Goal: Task Accomplishment & Management: Manage account settings

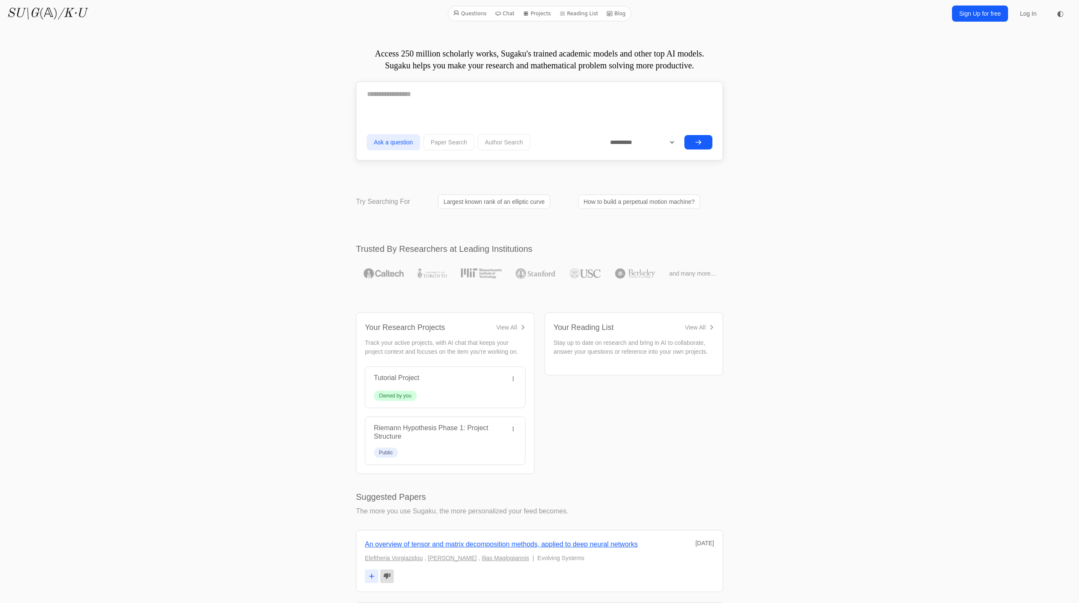
click at [1020, 14] on link "Log In" at bounding box center [1028, 13] width 27 height 15
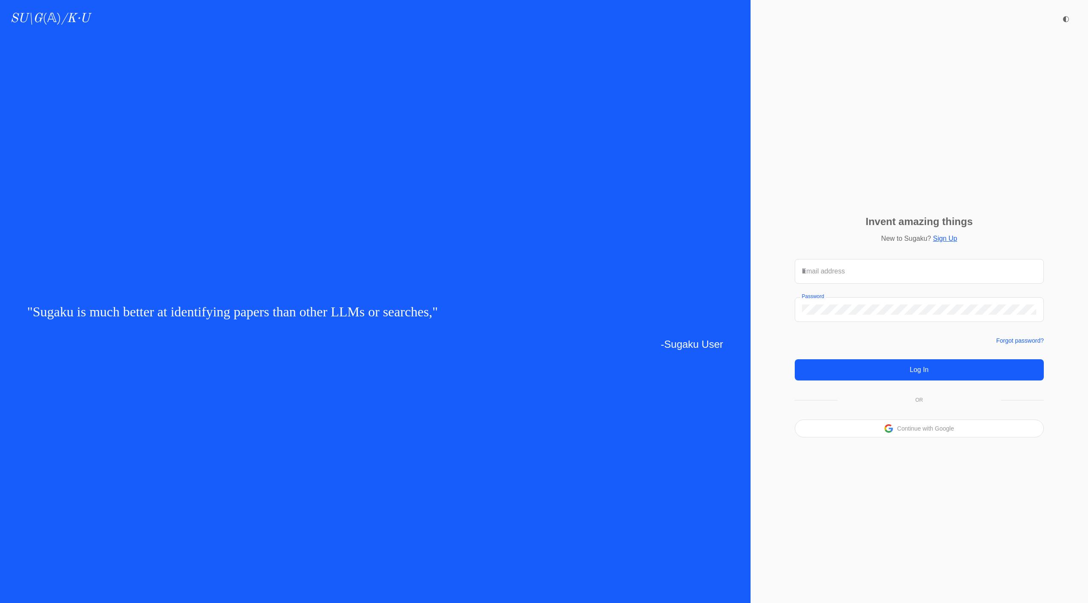
click at [830, 271] on input "Email address" at bounding box center [919, 271] width 235 height 10
click at [817, 238] on div "Invent amazing things New to Sugaku? Sign Up Email address Password Forgot pass…" at bounding box center [918, 327] width 337 height 552
click at [915, 430] on p "Continue with Google" at bounding box center [925, 429] width 57 height 6
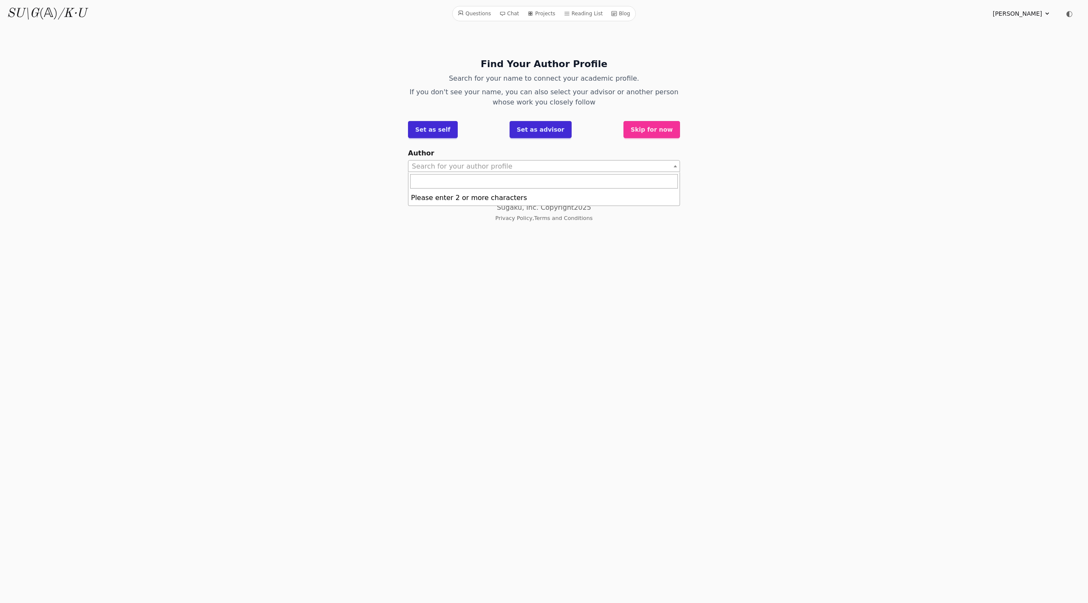
click at [464, 167] on span "Search for your author profile" at bounding box center [462, 166] width 101 height 8
type input "*"
click at [1046, 11] on icon at bounding box center [1047, 13] width 7 height 7
click at [985, 48] on link "Sign out" at bounding box center [1007, 48] width 82 height 16
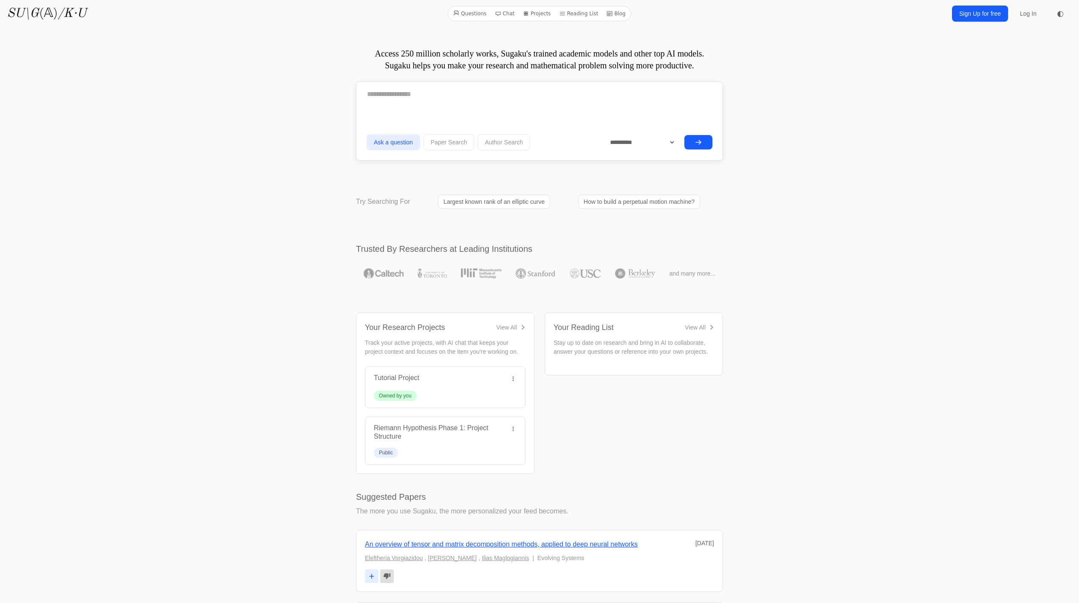
click at [969, 14] on link "Sign Up for free" at bounding box center [980, 14] width 56 height 16
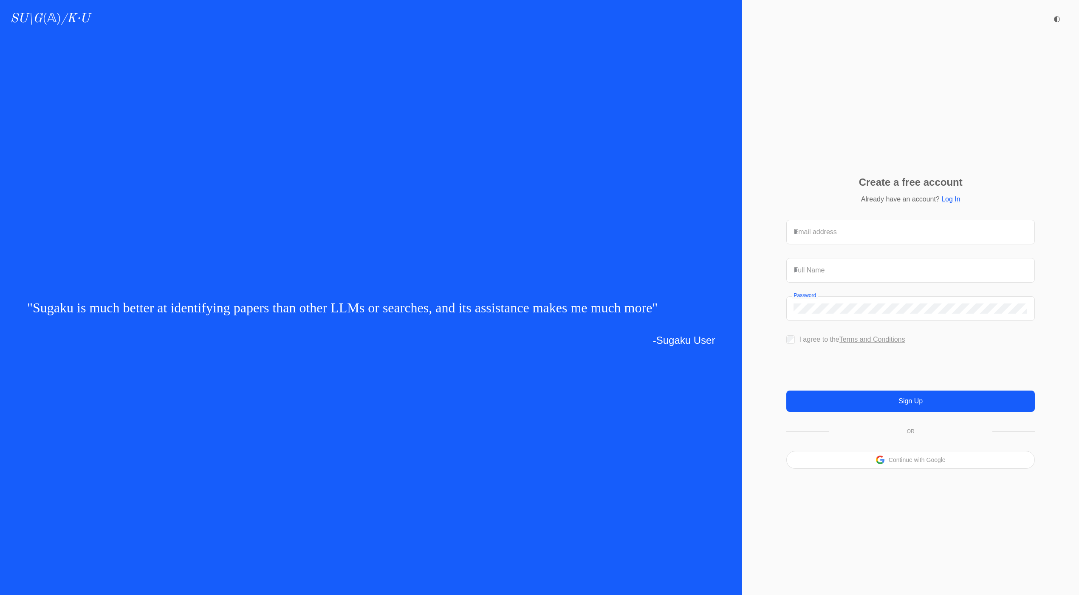
click at [885, 468] on div "Continue with Google" at bounding box center [911, 459] width 248 height 17
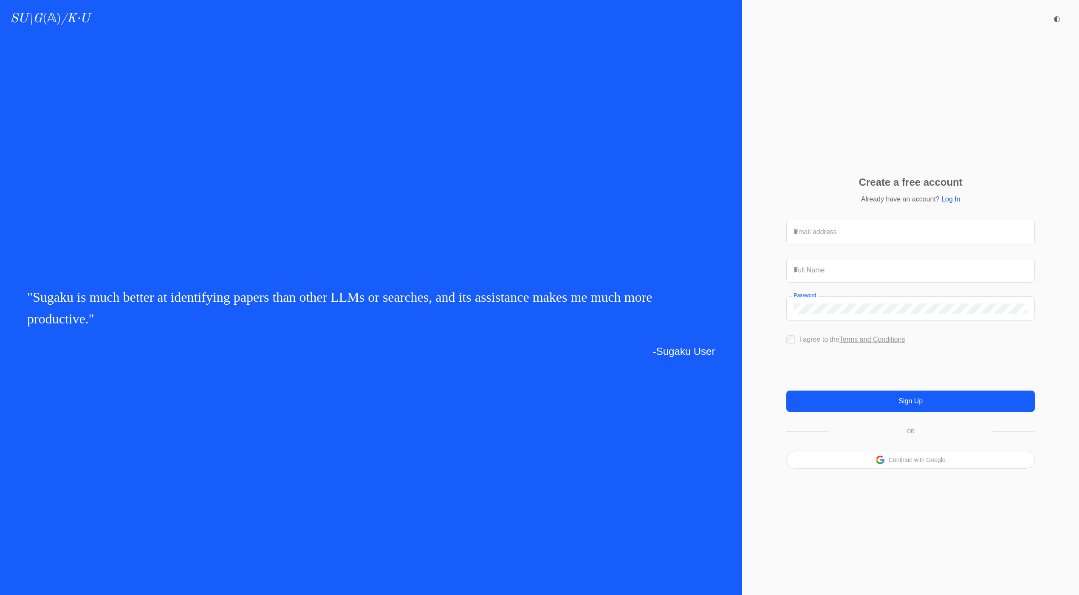
click at [908, 463] on p "Continue with Google" at bounding box center [917, 460] width 57 height 6
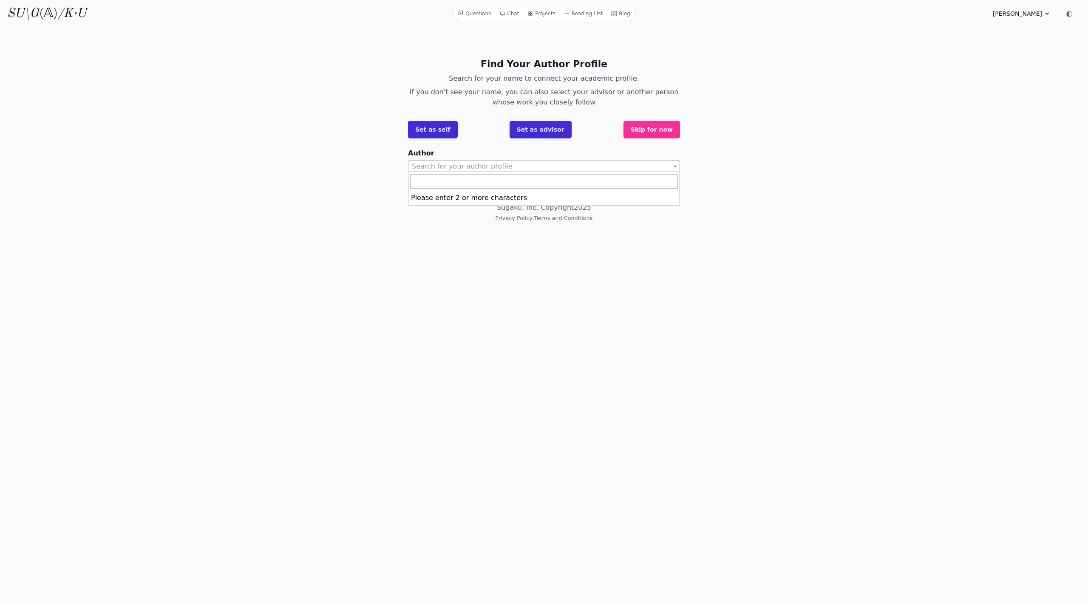
click at [469, 168] on span "Search for your author profile" at bounding box center [462, 166] width 101 height 8
drag, startPoint x: 490, startPoint y: 182, endPoint x: 477, endPoint y: 182, distance: 12.8
click at [477, 182] on input "**********" at bounding box center [544, 181] width 268 height 14
type input "*"
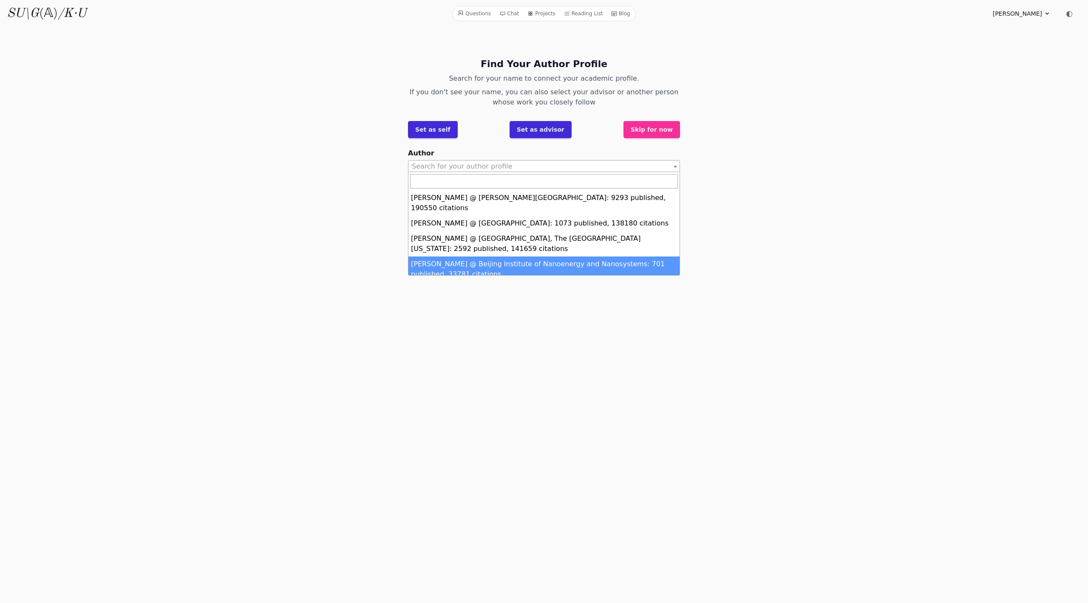
click at [365, 230] on html "Questions Chat Projects Reading List Blog SU\G (𝔸) /K·U Questions Chat Projects…" at bounding box center [544, 115] width 1088 height 230
click at [643, 129] on button "Skip for now" at bounding box center [651, 129] width 57 height 17
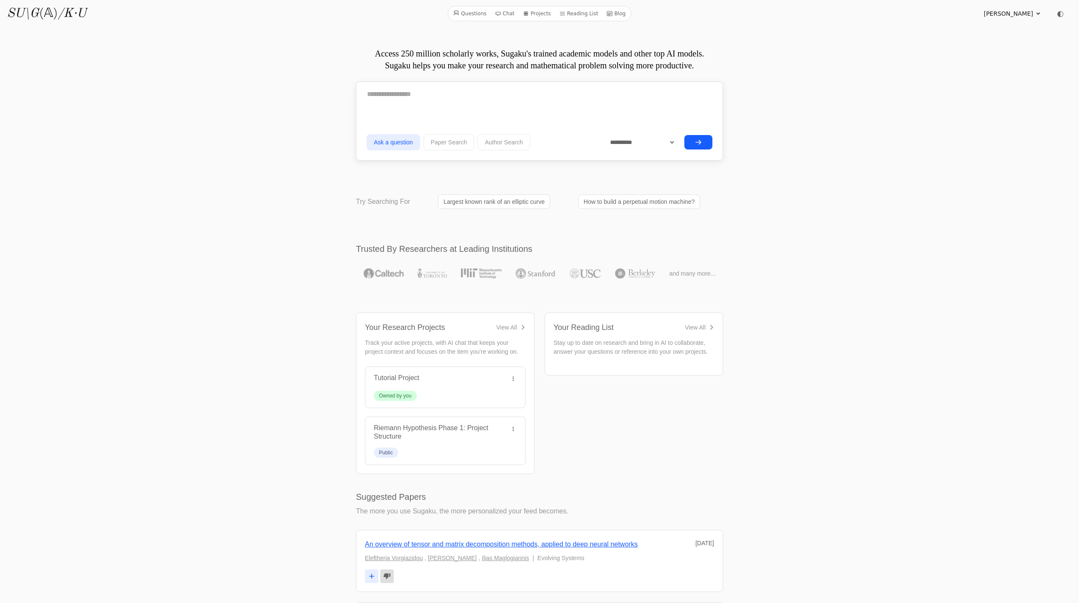
click at [1036, 13] on icon at bounding box center [1038, 13] width 7 height 7
click at [971, 31] on link "Profile" at bounding box center [998, 33] width 82 height 16
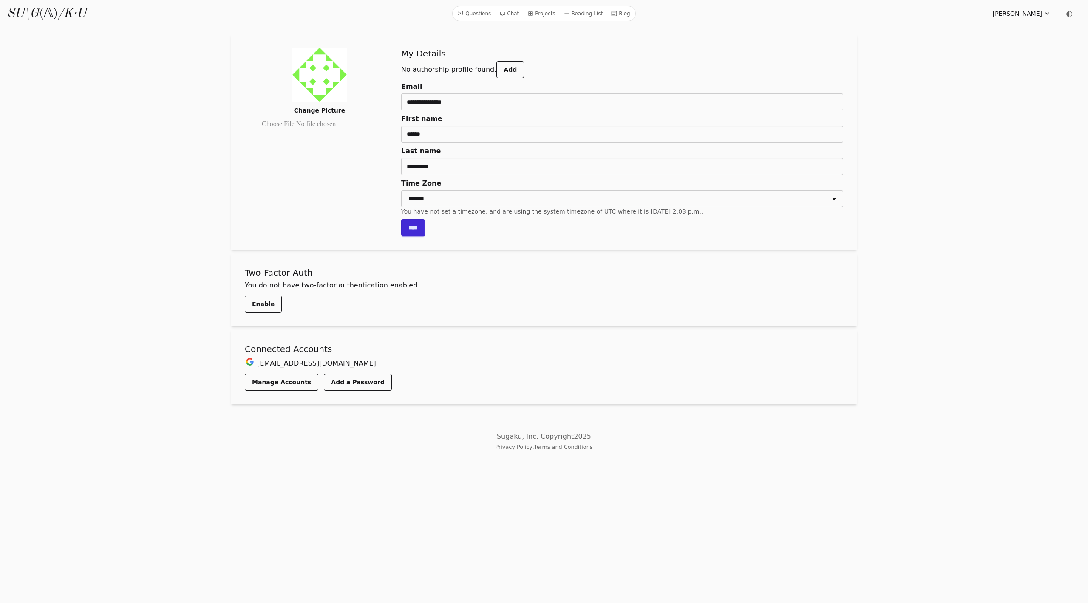
click at [434, 196] on select "**********" at bounding box center [622, 198] width 442 height 17
click at [401, 190] on select "**********" at bounding box center [622, 198] width 442 height 17
click at [429, 201] on select "**********" at bounding box center [622, 198] width 442 height 17
select select "**********"
click at [401, 190] on select "**********" at bounding box center [622, 198] width 442 height 17
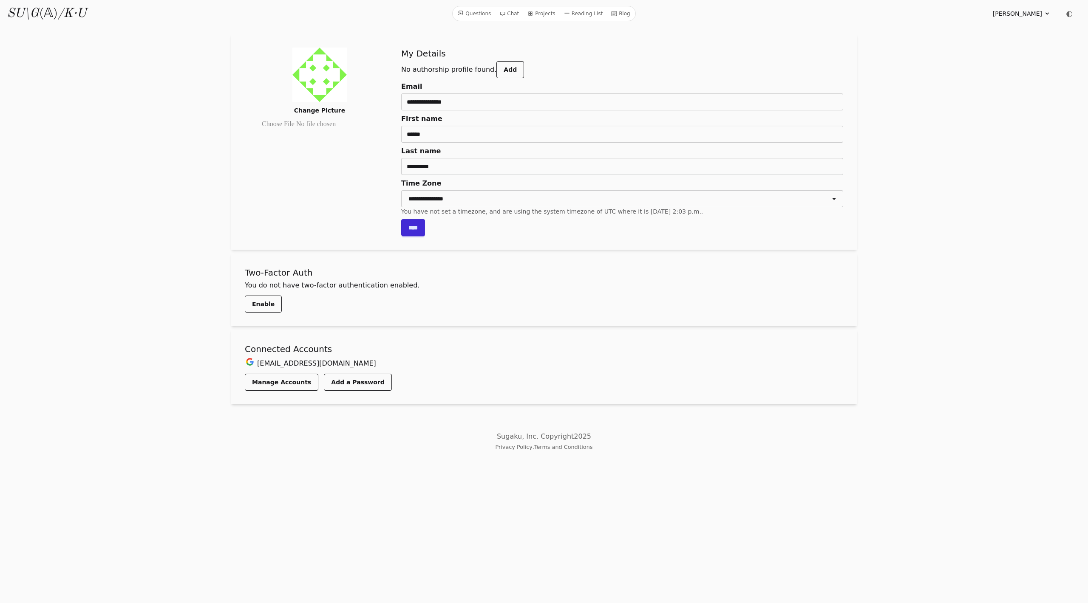
click at [417, 232] on input "****" at bounding box center [413, 227] width 24 height 17
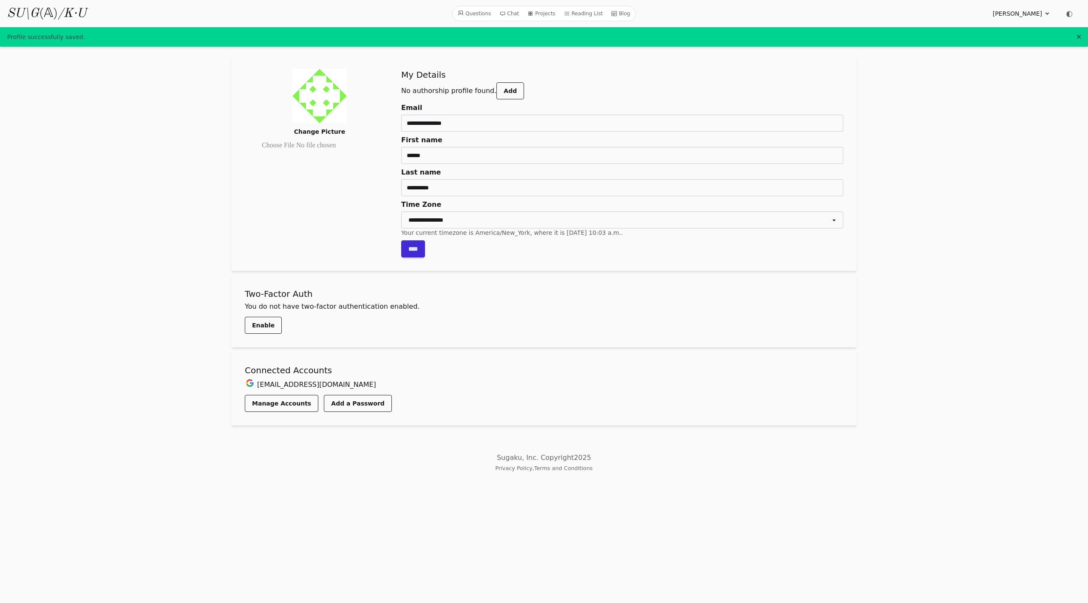
click at [505, 88] on link "Add" at bounding box center [510, 90] width 28 height 17
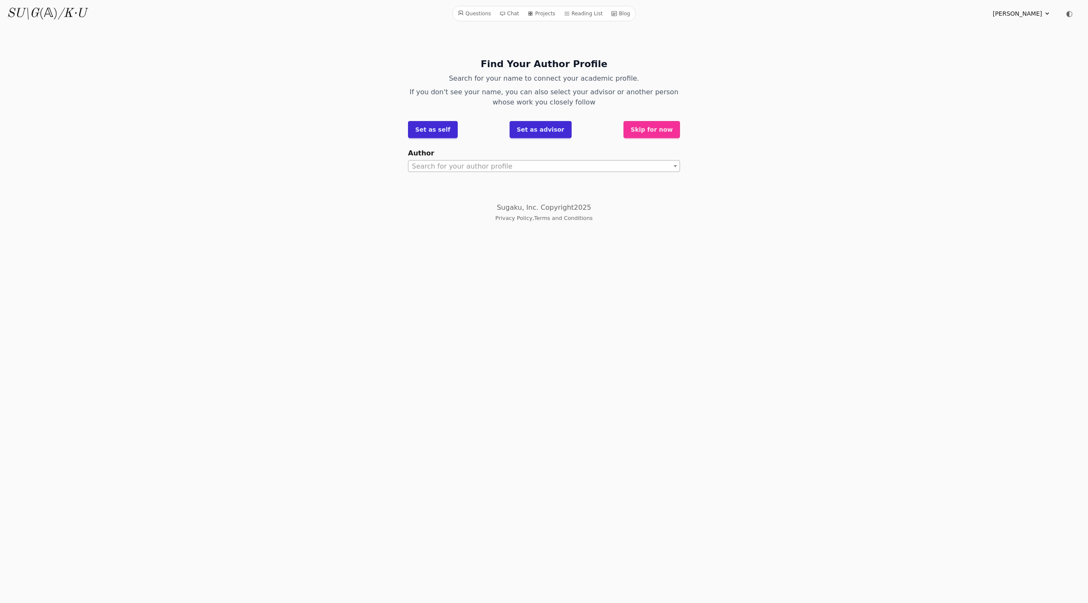
click at [428, 131] on button "Set as self" at bounding box center [433, 129] width 50 height 17
click at [477, 162] on span "Search for your author profile" at bounding box center [462, 166] width 101 height 8
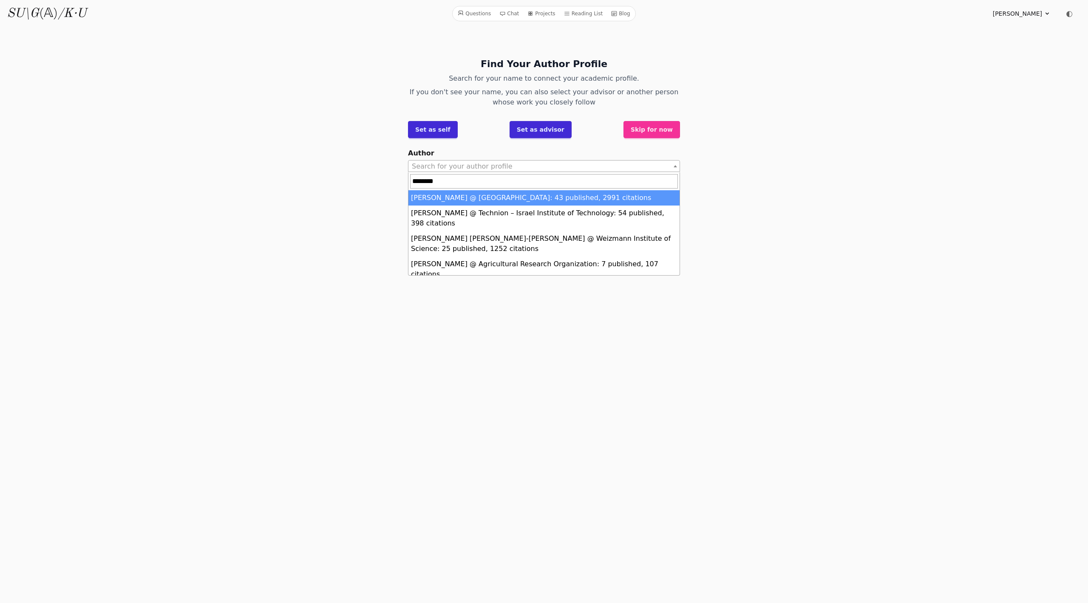
drag, startPoint x: 446, startPoint y: 177, endPoint x: 402, endPoint y: 182, distance: 44.5
click at [402, 182] on body "Questions Chat Projects Reading List Blog SU\G (𝔸) /K·U Questions Chat Projects…" at bounding box center [544, 111] width 1088 height 223
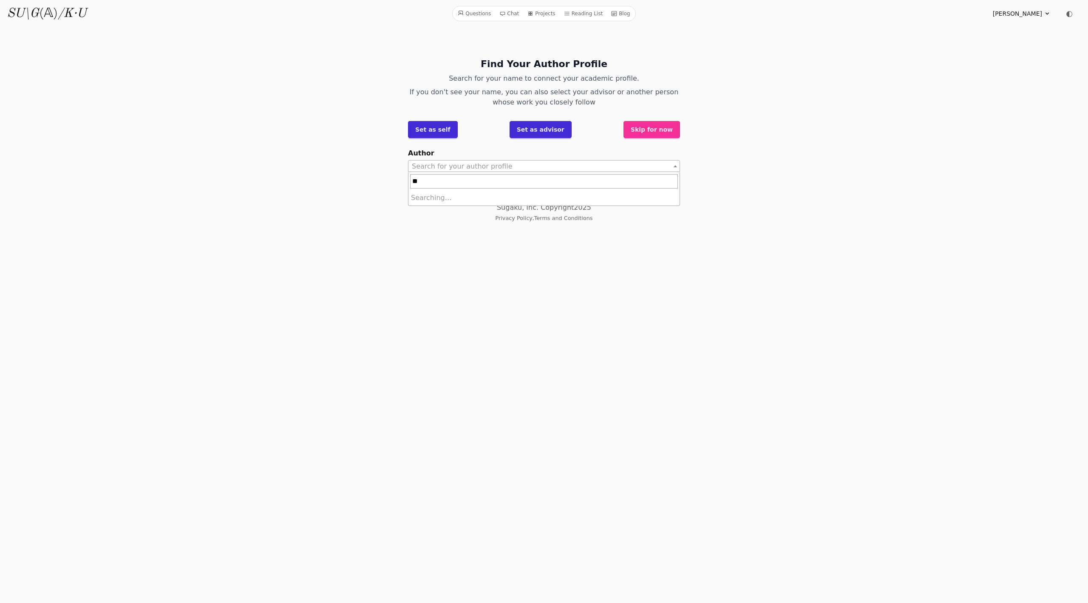
type input "*"
type input "******"
click at [433, 230] on html "Questions Chat Projects Reading List Blog SU\G (𝔸) /K·U Questions Chat Projects…" at bounding box center [544, 115] width 1088 height 230
click at [527, 128] on button "Set as advisor" at bounding box center [541, 129] width 62 height 17
click at [419, 125] on button "Set as self" at bounding box center [433, 129] width 50 height 17
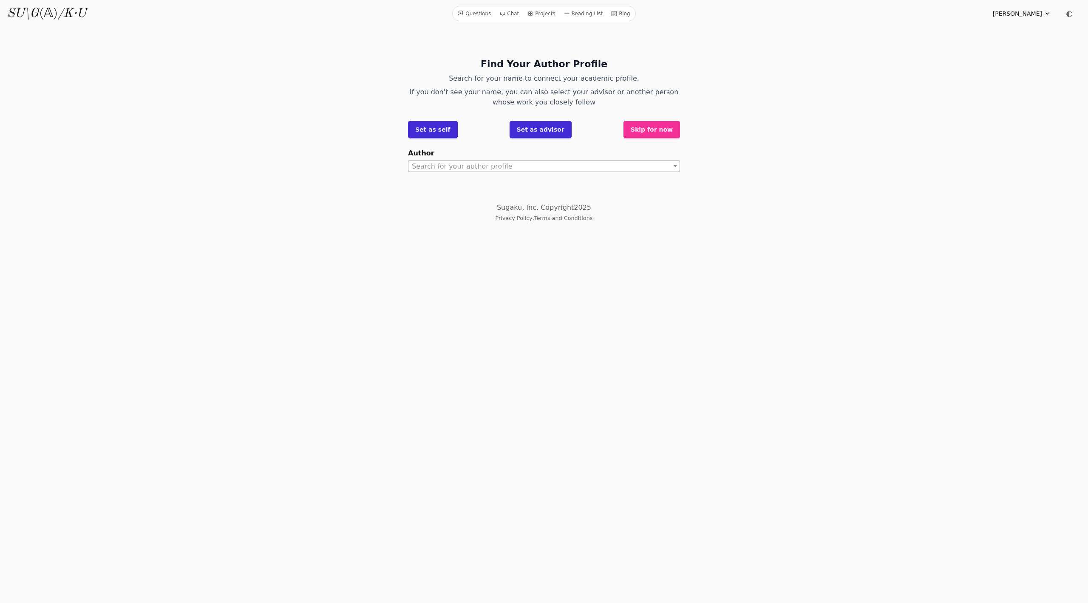
click at [434, 158] on label "Author" at bounding box center [544, 153] width 272 height 10
click at [408, 160] on select "Author" at bounding box center [408, 160] width 0 height 0
click at [426, 168] on span "Search for your author profile" at bounding box center [462, 166] width 101 height 8
click at [494, 162] on span "Search for your author profile" at bounding box center [462, 166] width 101 height 8
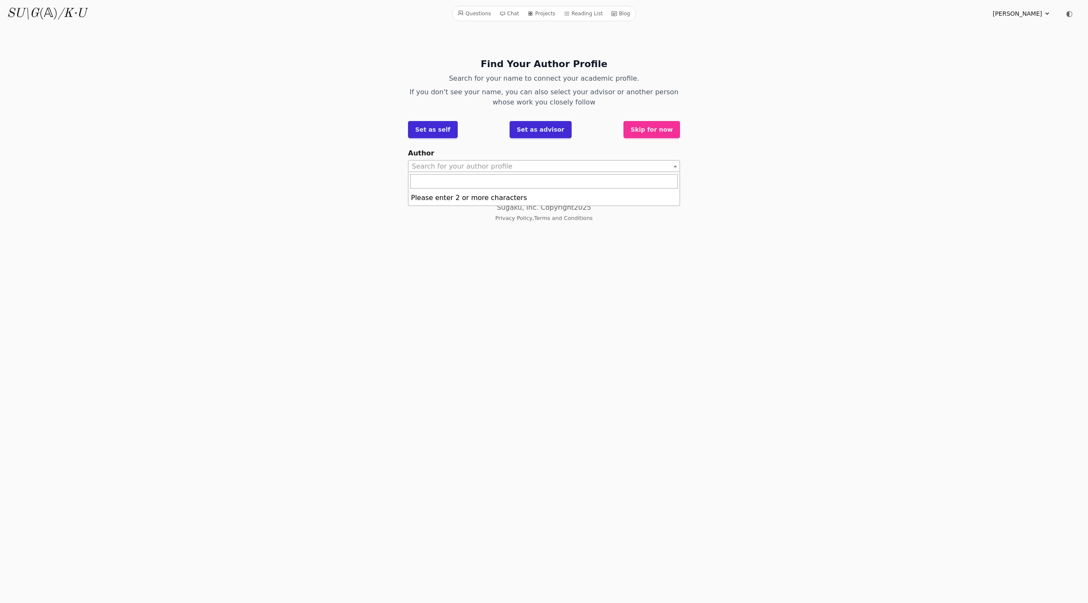
paste input "**********"
drag, startPoint x: 524, startPoint y: 181, endPoint x: 195, endPoint y: 184, distance: 329.4
click at [195, 184] on body "Questions Chat Projects Reading List Blog SU\G (𝔸) /K·U Questions Chat Projects…" at bounding box center [544, 111] width 1088 height 223
type input "*"
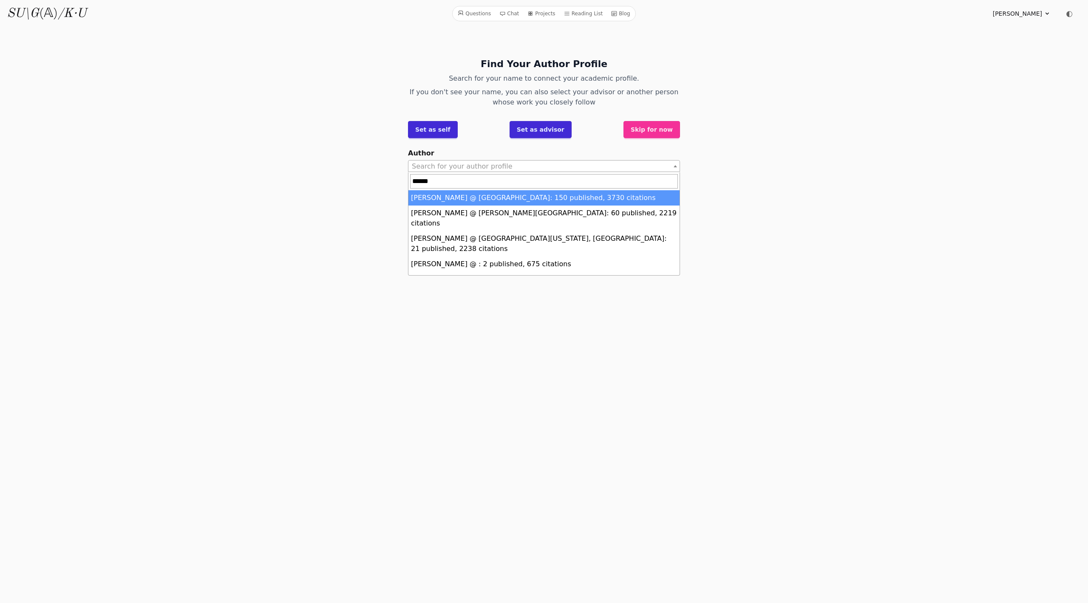
drag, startPoint x: 454, startPoint y: 182, endPoint x: 372, endPoint y: 180, distance: 81.6
click at [372, 180] on body "Questions Chat Projects Reading List Blog SU\G (𝔸) /K·U Questions Chat Projects…" at bounding box center [544, 111] width 1088 height 223
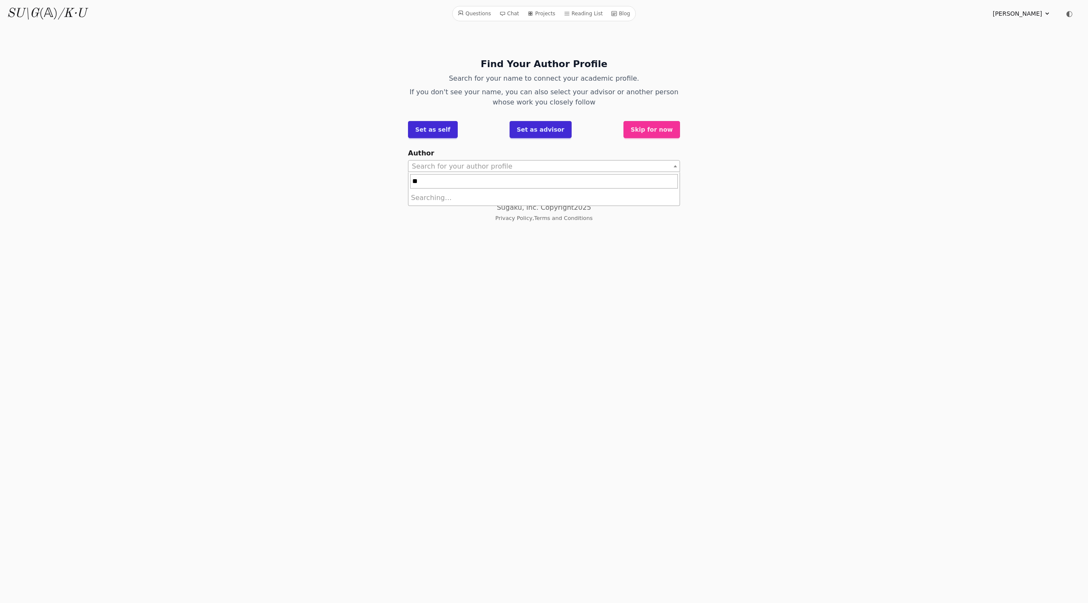
type input "*"
click at [420, 125] on button "Set as self" at bounding box center [433, 129] width 50 height 17
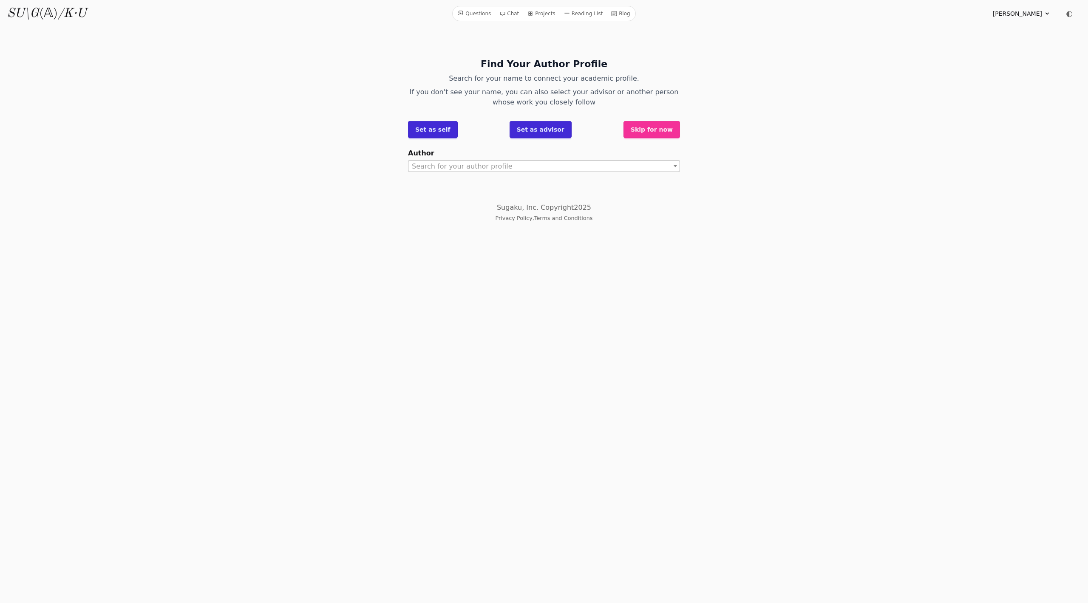
click at [447, 160] on div "Author Search for your author profile" at bounding box center [544, 160] width 272 height 24
click at [439, 168] on span "Search for your author profile" at bounding box center [462, 166] width 101 height 8
type input "******"
click at [447, 170] on span "Search for your author profile" at bounding box center [462, 166] width 101 height 8
click at [447, 169] on span "Search for your author profile" at bounding box center [462, 166] width 101 height 8
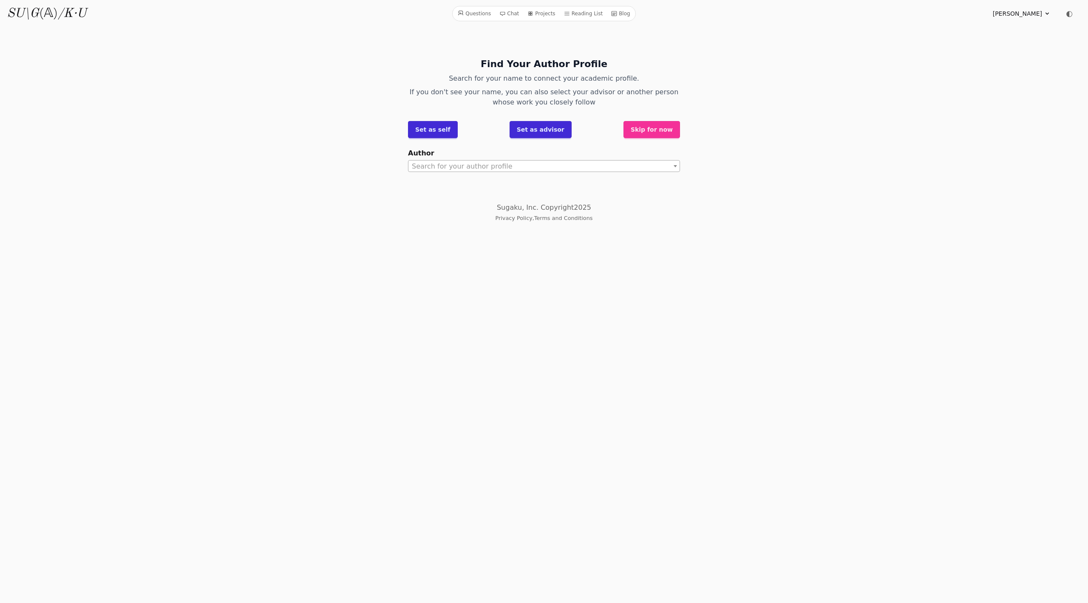
click at [447, 169] on span "Search for your author profile" at bounding box center [462, 166] width 101 height 8
click at [674, 165] on b at bounding box center [675, 166] width 3 height 2
click at [505, 230] on html "Questions Chat Projects Reading List Blog SU\G (𝔸) /K·U Questions Chat Projects…" at bounding box center [544, 115] width 1088 height 230
click at [429, 174] on input "Search" at bounding box center [544, 181] width 268 height 14
type input "*"
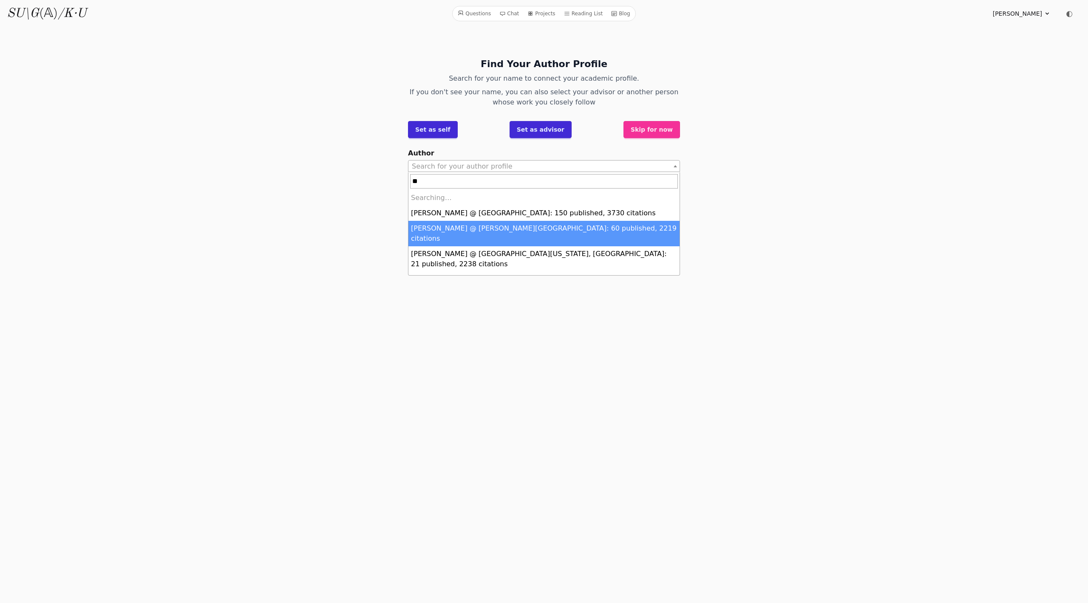
type input "*"
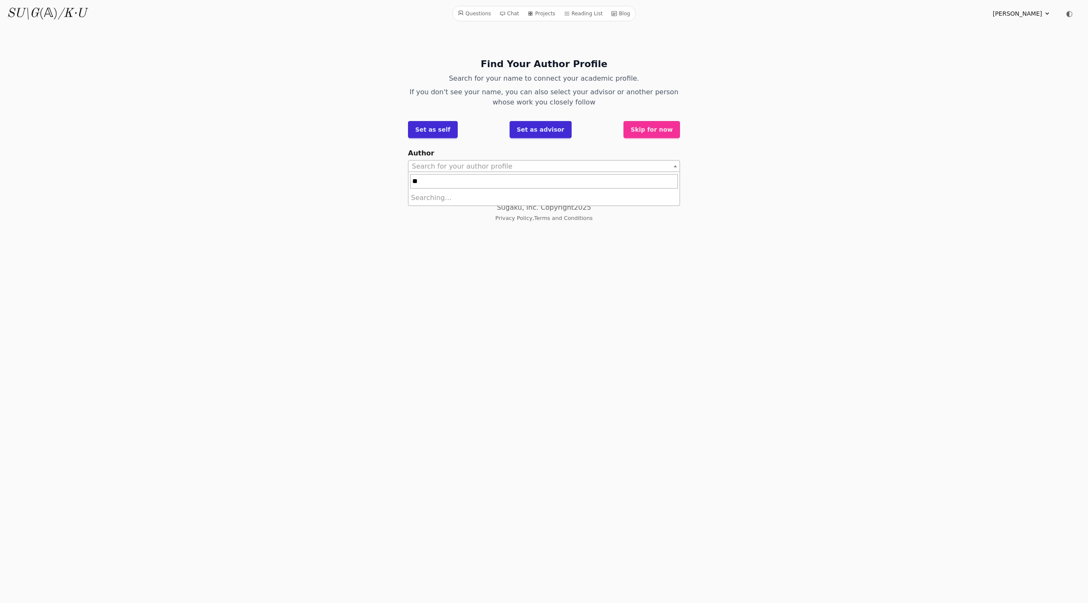
type input "*"
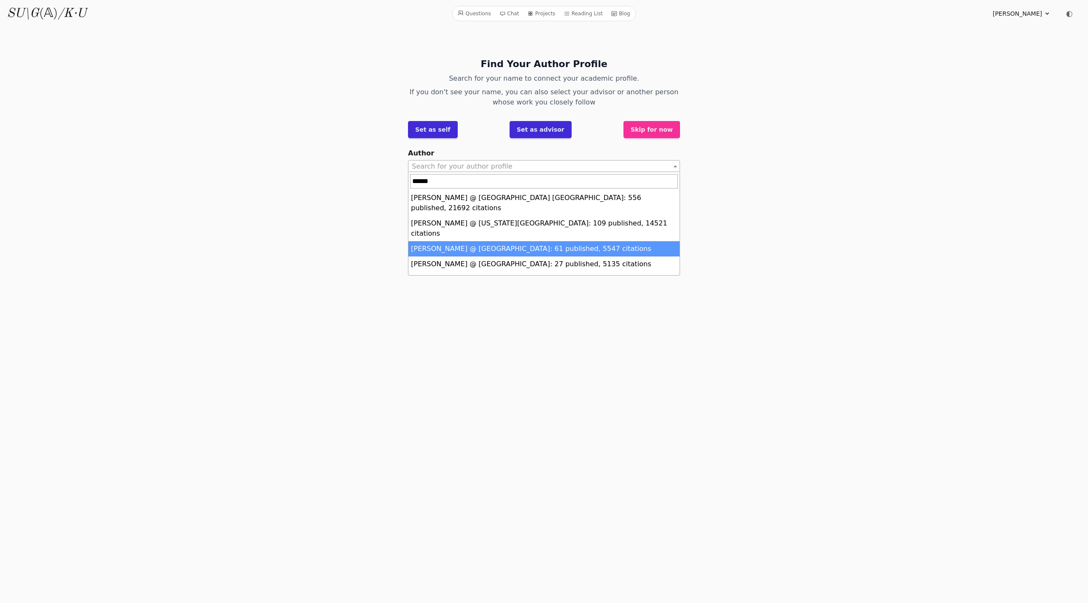
type input "******"
